Goal: Browse casually

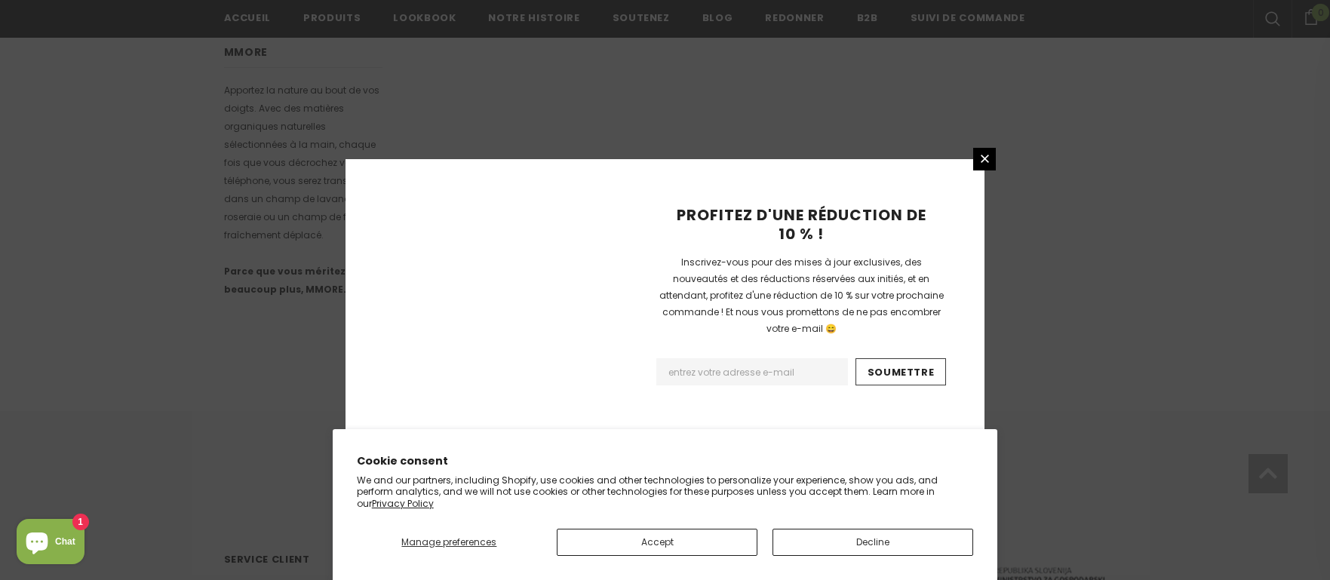
scroll to position [1002, 0]
